Goal: Information Seeking & Learning: Learn about a topic

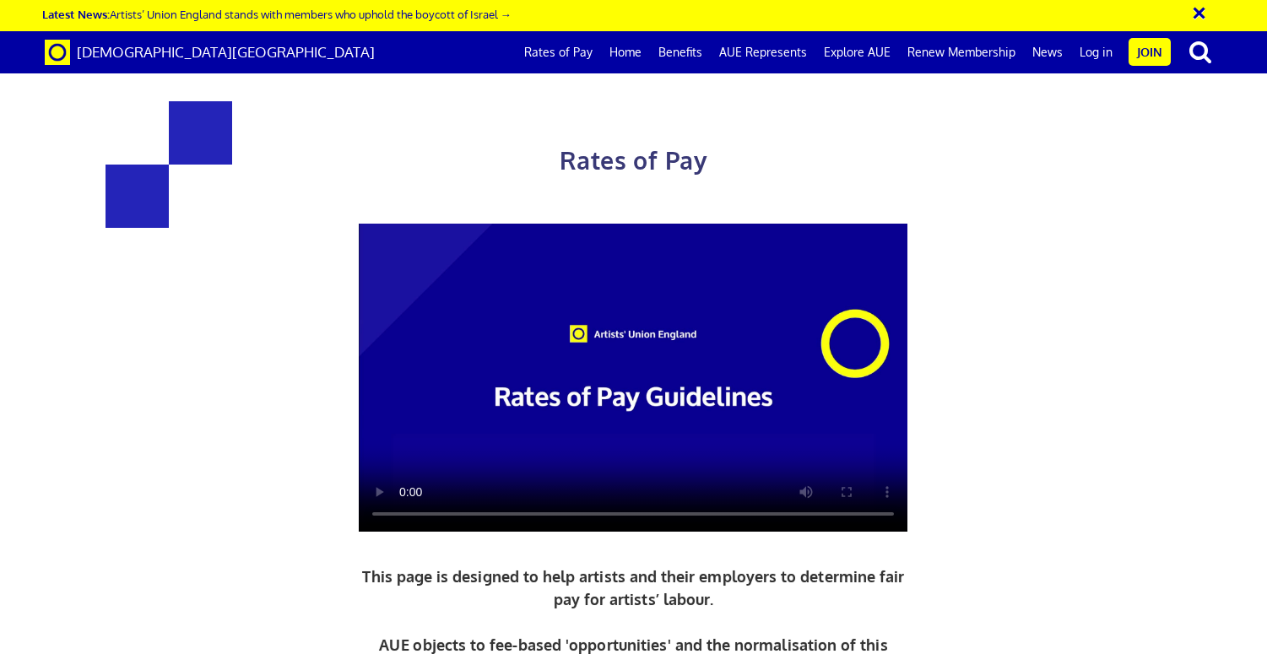
scroll to position [1752, 0]
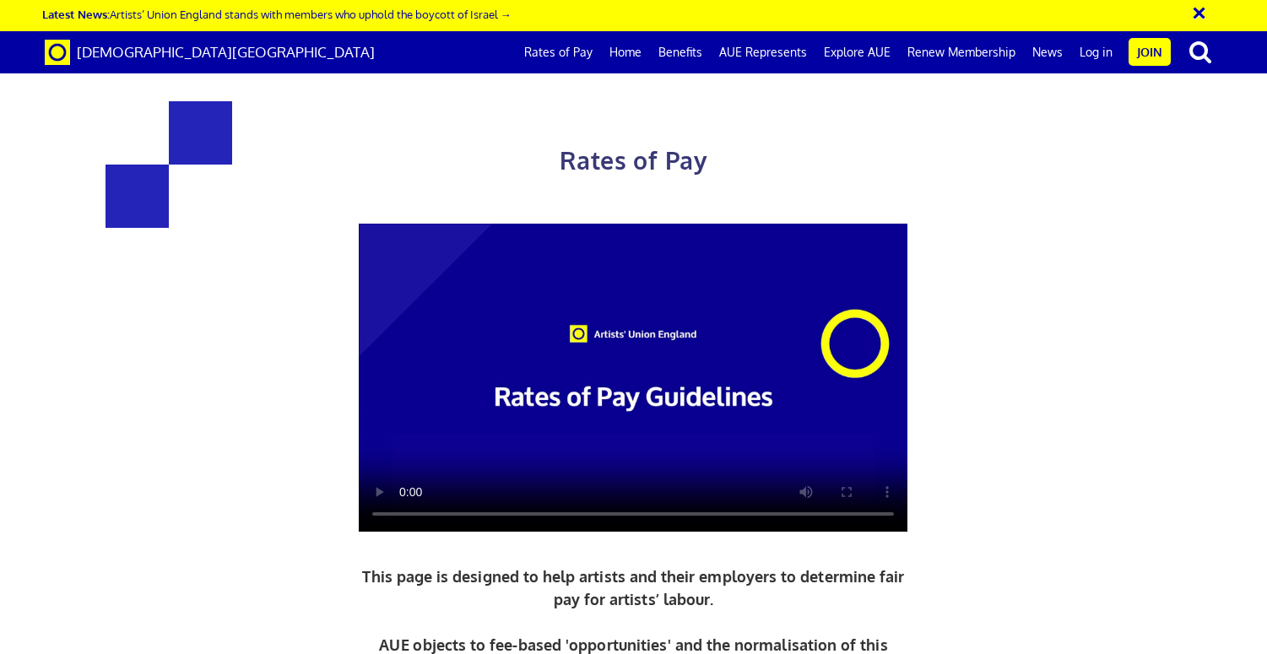
click at [592, 51] on link "Rates of Pay" at bounding box center [558, 52] width 85 height 42
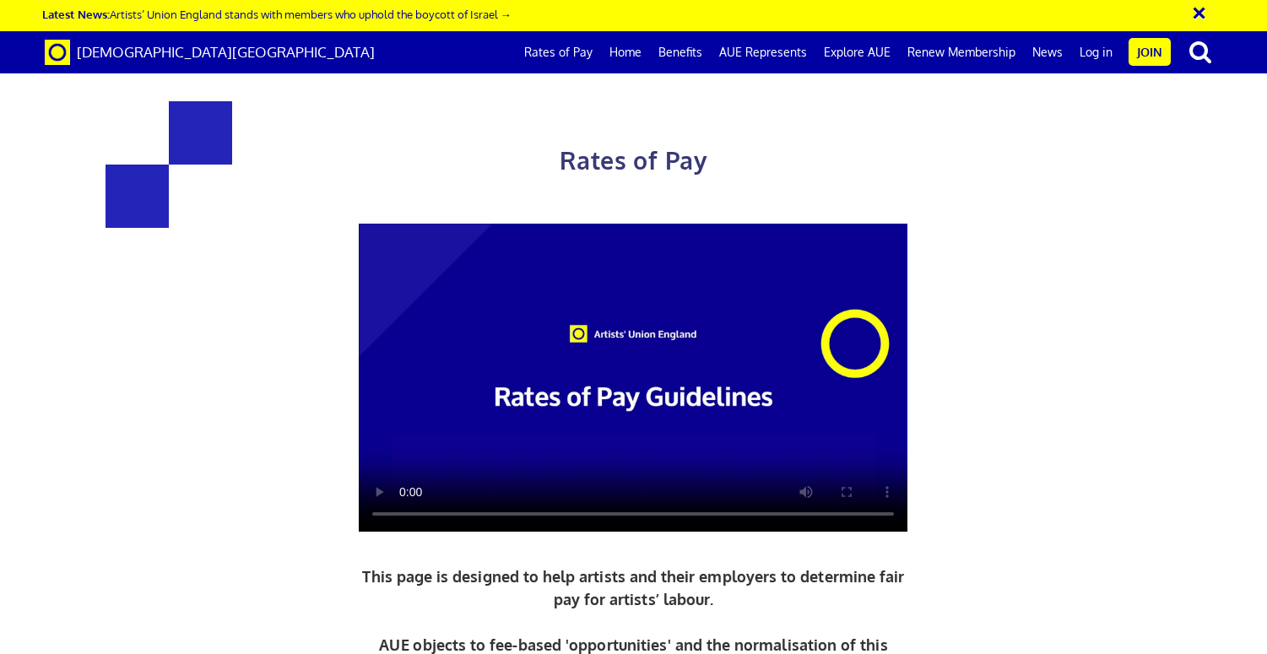
click at [403, 510] on video at bounding box center [633, 378] width 549 height 309
drag, startPoint x: 1262, startPoint y: 144, endPoint x: 1256, endPoint y: 158, distance: 15.1
click at [1257, 158] on div "Rates of Pay This page is designed to help artists and their employers to deter…" at bounding box center [633, 442] width 1292 height 850
